Goal: Task Accomplishment & Management: Use online tool/utility

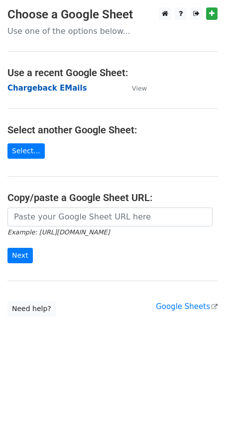
click at [58, 85] on strong "Chargeback EMails" at bounding box center [47, 88] width 80 height 9
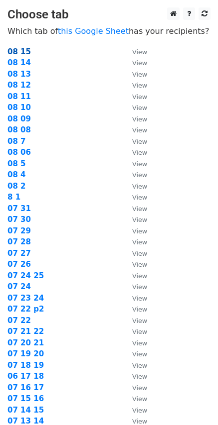
click at [24, 54] on strong "08 15" at bounding box center [18, 51] width 23 height 9
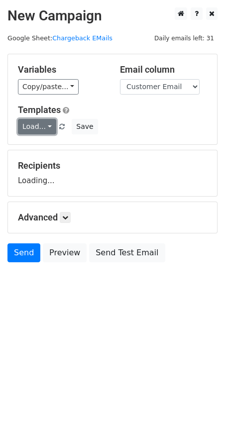
click at [47, 129] on link "Load..." at bounding box center [37, 126] width 38 height 15
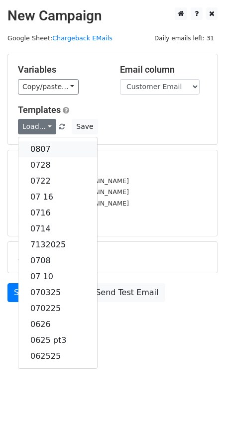
click at [46, 148] on link "0807" at bounding box center [57, 149] width 79 height 16
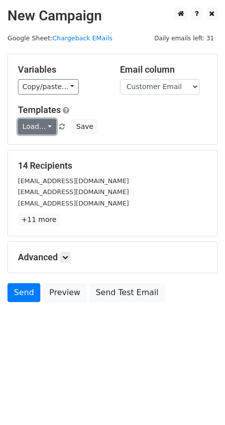
click at [47, 129] on link "Load..." at bounding box center [37, 126] width 38 height 15
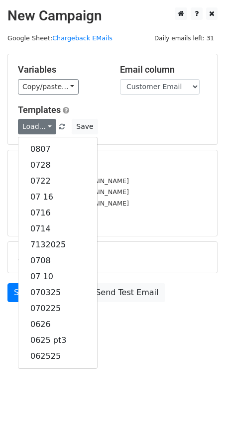
click at [119, 105] on h5 "Templates" at bounding box center [112, 110] width 189 height 11
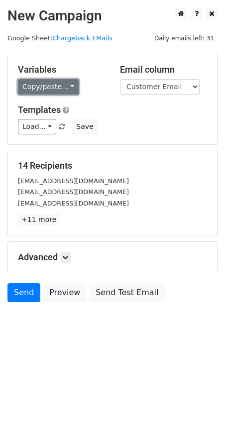
click at [66, 89] on link "Copy/paste..." at bounding box center [48, 86] width 61 height 15
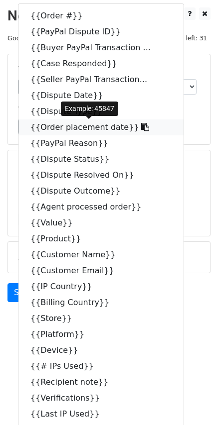
click at [90, 126] on link "{{Order placement date}}" at bounding box center [100, 128] width 165 height 16
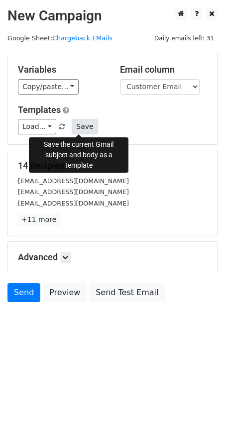
click at [74, 130] on button "Save" at bounding box center [85, 126] width 26 height 15
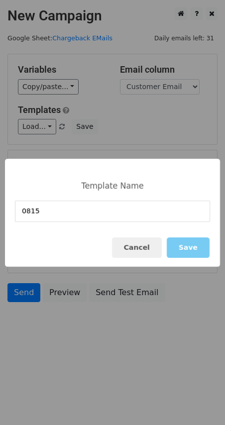
type input "0815"
click at [192, 244] on button "Save" at bounding box center [188, 248] width 43 height 20
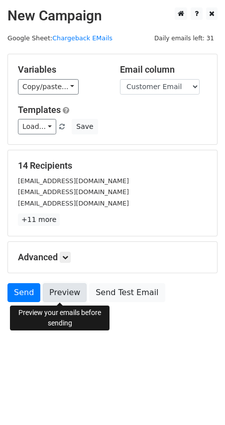
click at [54, 290] on link "Preview" at bounding box center [65, 292] width 44 height 19
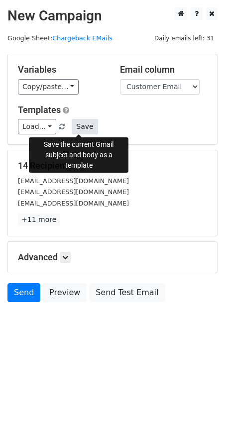
click at [81, 125] on button "Save" at bounding box center [85, 126] width 26 height 15
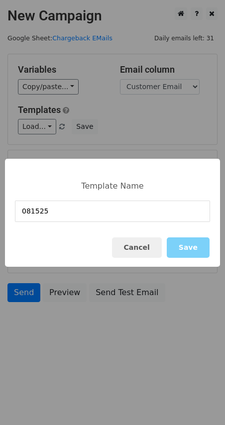
type input "081525"
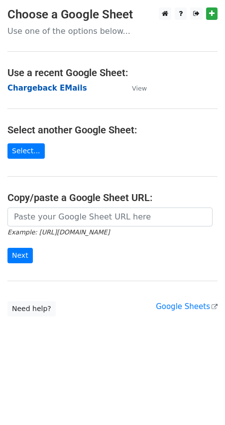
click at [59, 89] on strong "Chargeback EMails" at bounding box center [47, 88] width 80 height 9
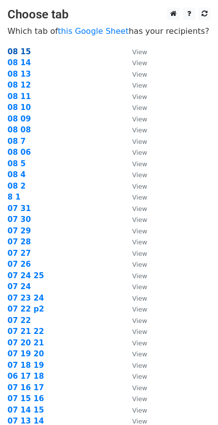
click at [22, 52] on strong "08 15" at bounding box center [18, 51] width 23 height 9
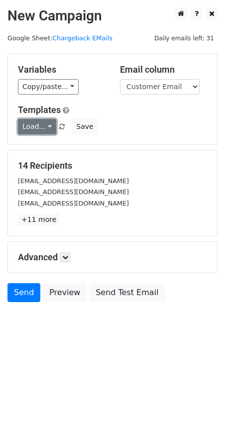
click at [46, 128] on link "Load..." at bounding box center [37, 126] width 38 height 15
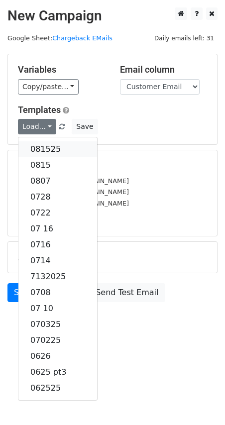
click at [47, 152] on link "081525" at bounding box center [57, 149] width 79 height 16
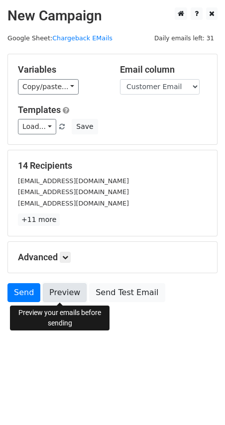
click at [54, 287] on link "Preview" at bounding box center [65, 292] width 44 height 19
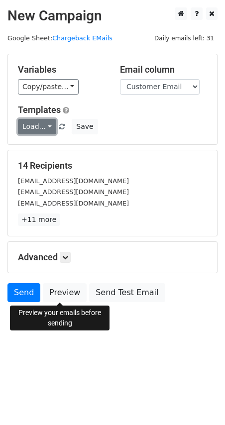
click at [52, 128] on link "Load..." at bounding box center [37, 126] width 38 height 15
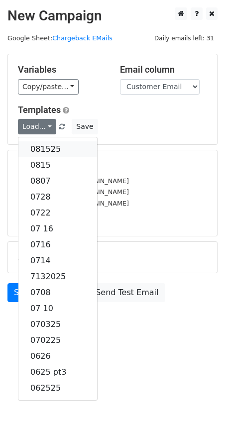
click at [46, 145] on link "081525" at bounding box center [57, 149] width 79 height 16
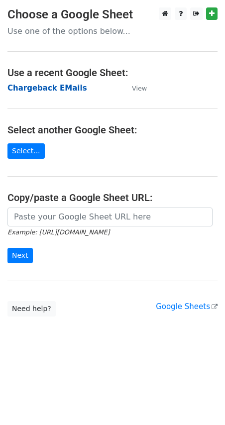
click at [55, 89] on strong "Chargeback EMails" at bounding box center [47, 88] width 80 height 9
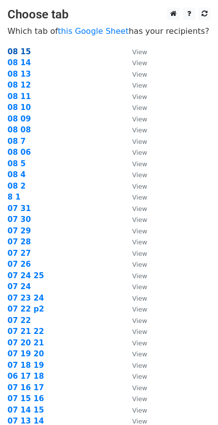
click at [21, 52] on strong "08 15" at bounding box center [18, 51] width 23 height 9
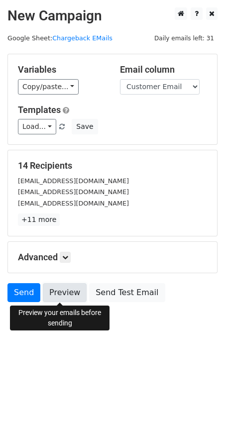
click at [64, 296] on link "Preview" at bounding box center [65, 292] width 44 height 19
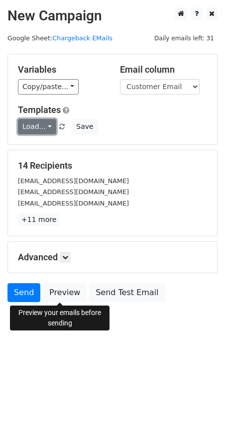
click at [39, 128] on link "Load..." at bounding box center [37, 126] width 38 height 15
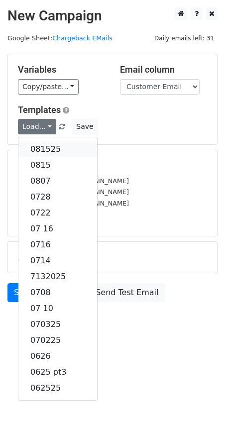
click at [58, 146] on link "081525" at bounding box center [57, 149] width 79 height 16
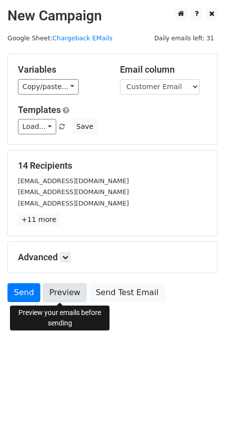
click at [67, 293] on link "Preview" at bounding box center [65, 292] width 44 height 19
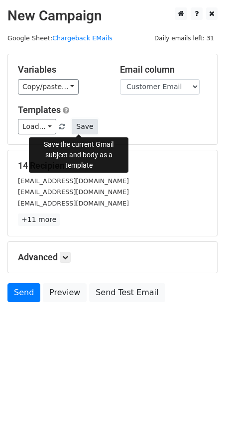
click at [77, 130] on button "Save" at bounding box center [85, 126] width 26 height 15
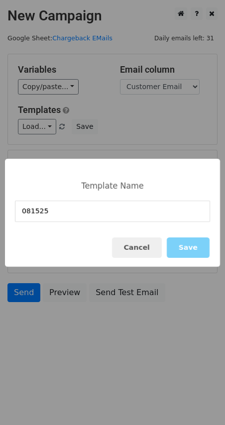
type input "081525"
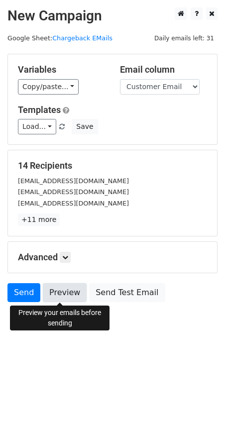
click at [58, 294] on link "Preview" at bounding box center [65, 292] width 44 height 19
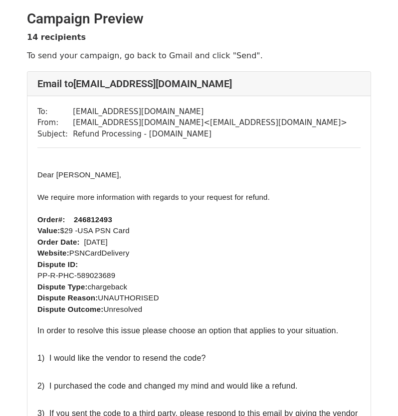
scroll to position [166, 0]
